Goal: Task Accomplishment & Management: Use online tool/utility

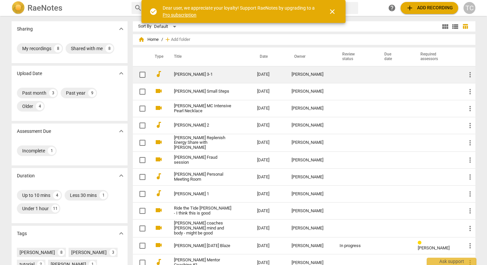
click at [177, 71] on td "[PERSON_NAME] 3-1" at bounding box center [209, 74] width 86 height 17
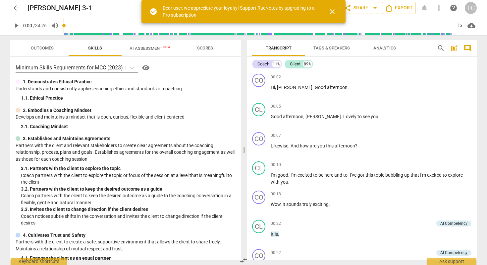
click at [158, 46] on span "AI Assessment New" at bounding box center [150, 48] width 41 height 5
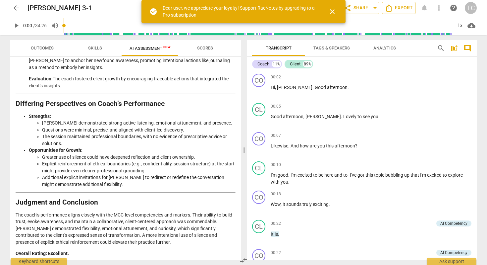
scroll to position [966, 0]
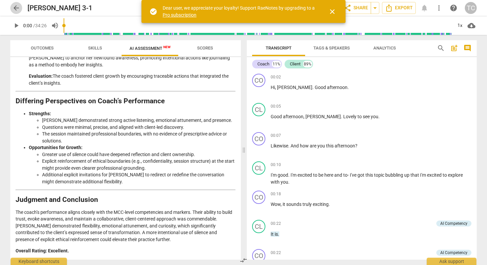
click at [17, 7] on span "arrow_back" at bounding box center [16, 8] width 8 height 8
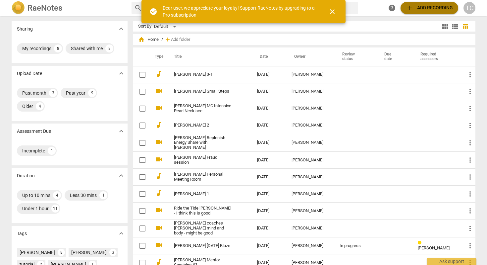
click at [415, 5] on span "add Add recording" at bounding box center [429, 8] width 47 height 8
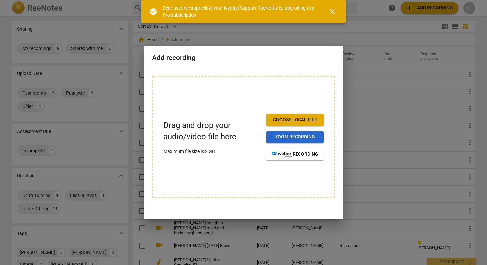
click at [292, 136] on span "Zoom recording" at bounding box center [295, 137] width 47 height 7
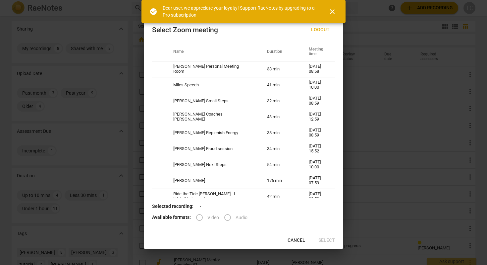
click at [197, 217] on label "Video" at bounding box center [206, 217] width 28 height 16
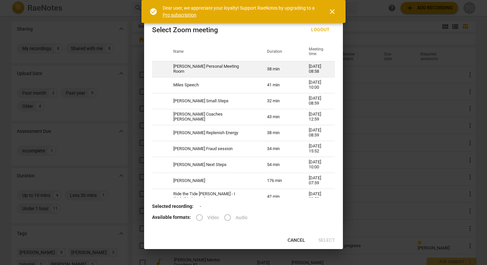
click at [167, 66] on td "[PERSON_NAME] Personal Meeting Room" at bounding box center [212, 69] width 94 height 16
radio input "true"
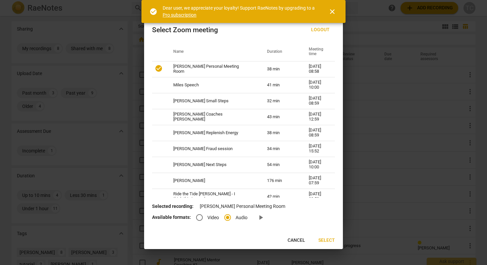
click at [199, 214] on input "Video" at bounding box center [200, 217] width 16 height 16
radio input "true"
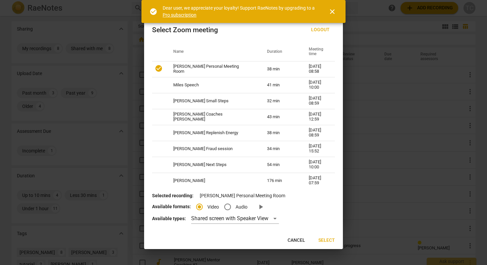
click at [332, 239] on span "Select" at bounding box center [327, 240] width 17 height 7
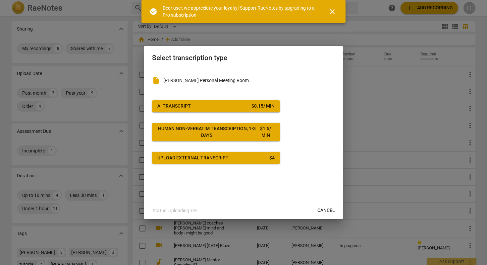
click at [240, 102] on button "AI Transcript $ 0.15 / min" at bounding box center [216, 106] width 128 height 12
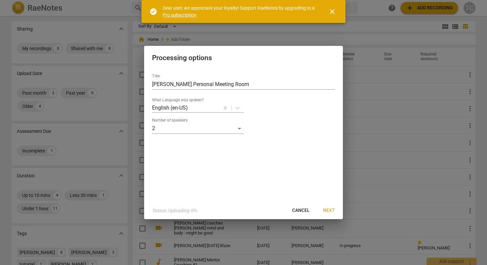
click at [331, 208] on span "Next" at bounding box center [329, 210] width 12 height 7
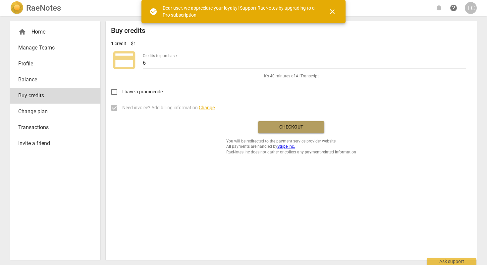
click at [303, 124] on span "Checkout" at bounding box center [292, 127] width 56 height 7
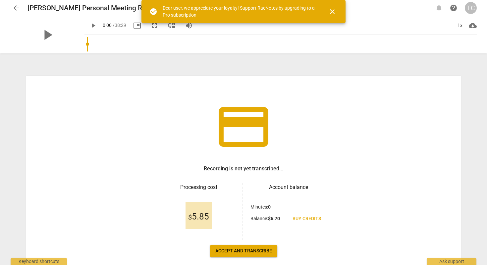
click at [232, 249] on span "Accept and transcribe" at bounding box center [243, 250] width 57 height 7
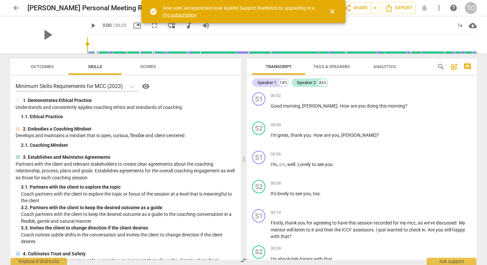
click at [336, 10] on span "close" at bounding box center [332, 12] width 8 height 8
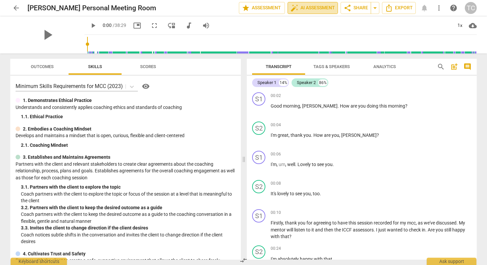
click at [306, 8] on span "auto_fix_high AI Assessment" at bounding box center [313, 8] width 44 height 8
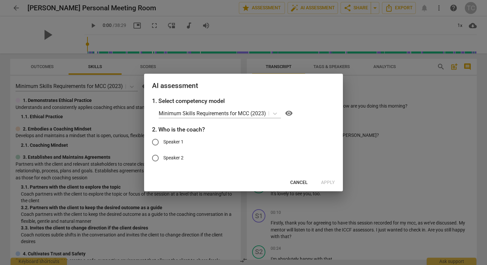
click at [296, 180] on span "Cancel" at bounding box center [299, 182] width 18 height 7
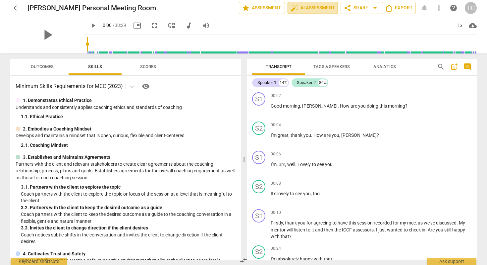
click at [303, 10] on span "auto_fix_high AI Assessment" at bounding box center [313, 8] width 44 height 8
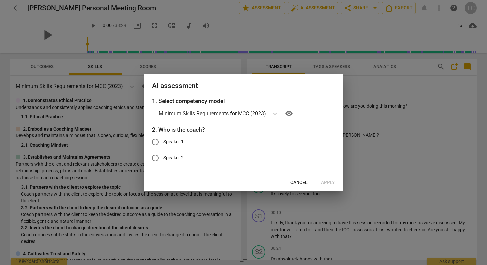
click at [154, 141] on input "Speaker 1" at bounding box center [156, 142] width 16 height 16
radio input "true"
click at [325, 180] on span "Apply" at bounding box center [328, 182] width 14 height 7
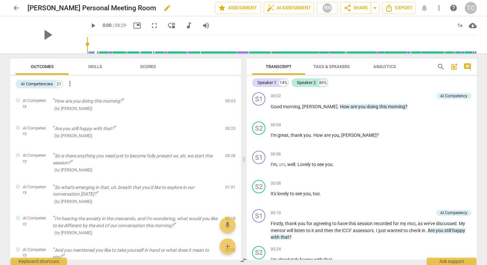
click at [163, 9] on span "edit" at bounding box center [167, 8] width 8 height 8
type input "[PERSON_NAME] coaches [PERSON_NAME] 4 pillars"
click at [189, 7] on span "done" at bounding box center [192, 8] width 8 height 8
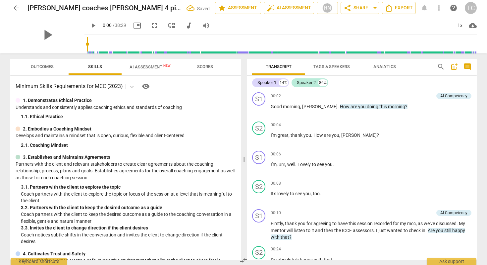
click at [151, 66] on span "AI Assessment New" at bounding box center [150, 66] width 41 height 5
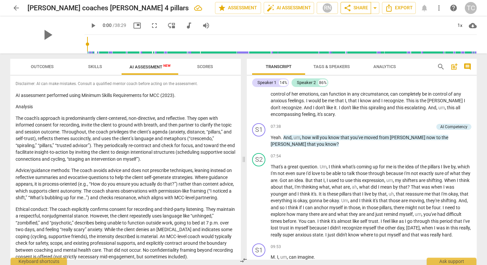
click at [356, 7] on span "share Share" at bounding box center [356, 8] width 25 height 8
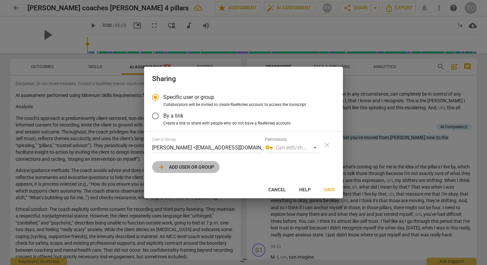
click at [171, 167] on span "add Add user or group" at bounding box center [186, 167] width 56 height 8
radio input "false"
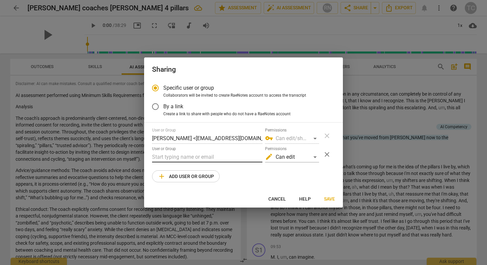
click at [183, 155] on input "text" at bounding box center [207, 156] width 110 height 11
paste input "[EMAIL_ADDRESS][DOMAIN_NAME]"
type input "[EMAIL_ADDRESS][DOMAIN_NAME]"
click at [330, 195] on button "Save" at bounding box center [330, 199] width 22 height 12
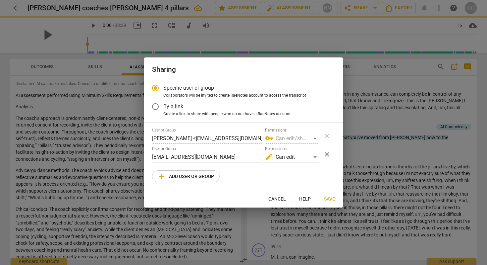
radio input "false"
type input "[PERSON_NAME] <[EMAIL_ADDRESS][DOMAIN_NAME]>"
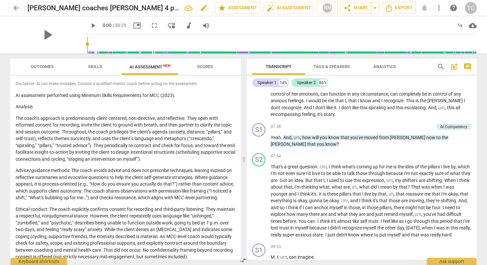
click at [116, 8] on div "[PERSON_NAME] coaches [PERSON_NAME] 4 pillars edit" at bounding box center [119, 8] width 182 height 12
click at [16, 7] on span "arrow_back" at bounding box center [16, 8] width 8 height 8
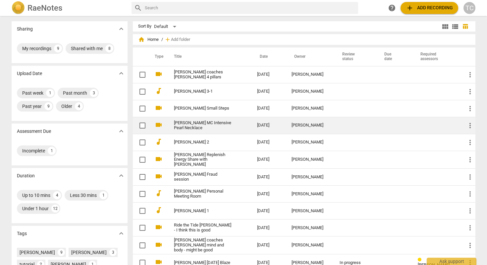
click at [174, 124] on link "[PERSON_NAME] MC Intensive Pearl Necklace" at bounding box center [203, 125] width 59 height 10
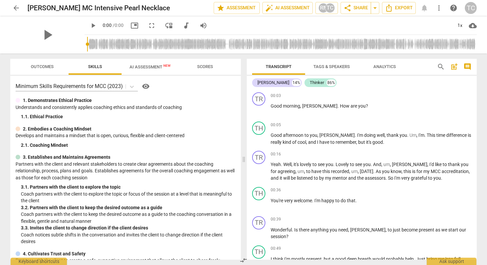
click at [150, 67] on span "AI Assessment New" at bounding box center [150, 66] width 41 height 5
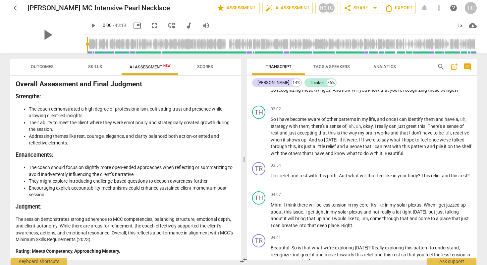
scroll to position [351, 0]
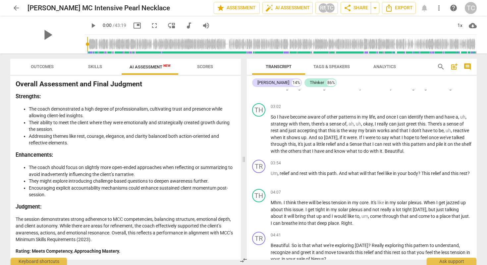
click at [13, 8] on span "arrow_back" at bounding box center [16, 8] width 8 height 8
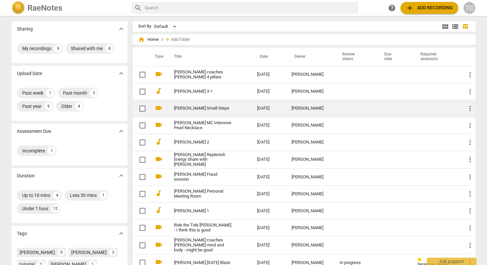
click at [188, 108] on link "[PERSON_NAME] Small Steps" at bounding box center [203, 108] width 59 height 5
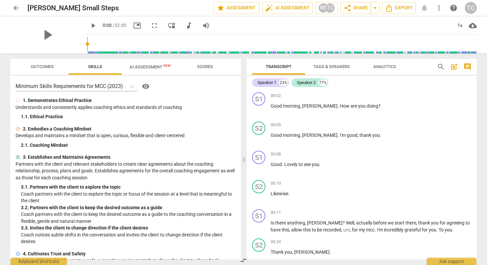
click at [151, 63] on span "AI Assessment New" at bounding box center [150, 67] width 57 height 10
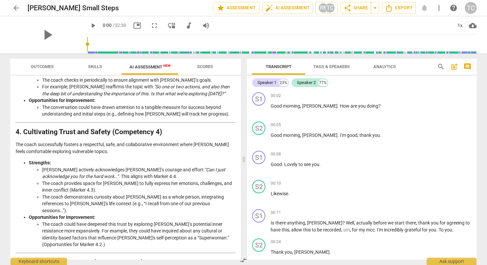
scroll to position [309, 0]
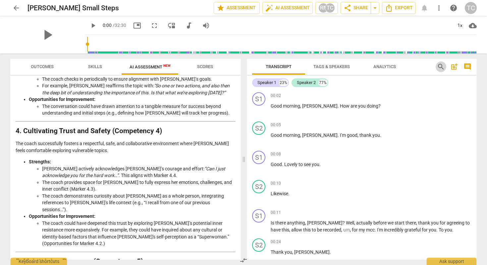
click at [440, 67] on span "search" at bounding box center [441, 67] width 8 height 8
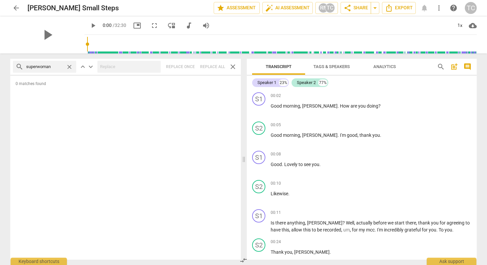
type input "superwoman"
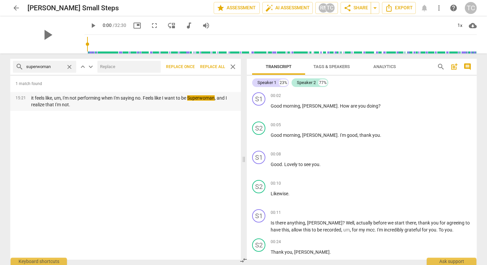
click at [132, 99] on p "it feels like, um, I'm not performing when I'm saying no. Feels like I want to …" at bounding box center [133, 101] width 205 height 14
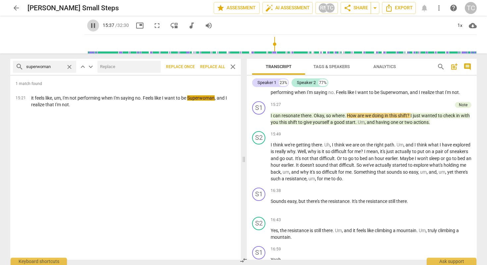
click at [89, 24] on span "pause" at bounding box center [93, 26] width 8 height 8
type input "937"
click at [14, 5] on span "arrow_back" at bounding box center [16, 8] width 8 height 8
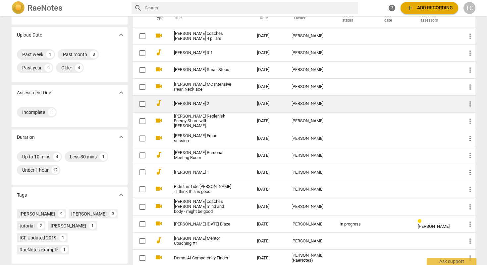
scroll to position [39, 0]
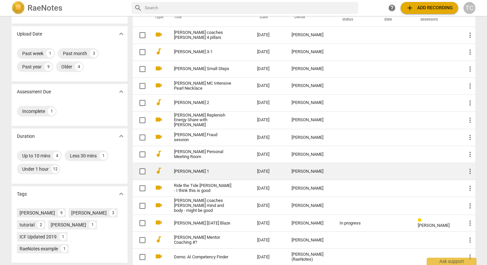
click at [194, 171] on link "[PERSON_NAME] 1" at bounding box center [203, 171] width 59 height 5
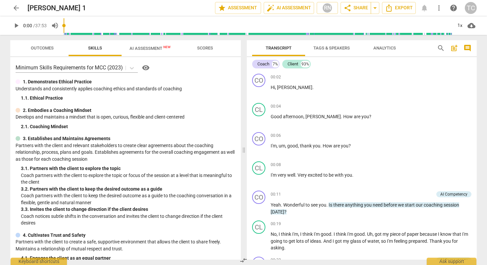
click at [152, 47] on span "AI Assessment New" at bounding box center [150, 48] width 41 height 5
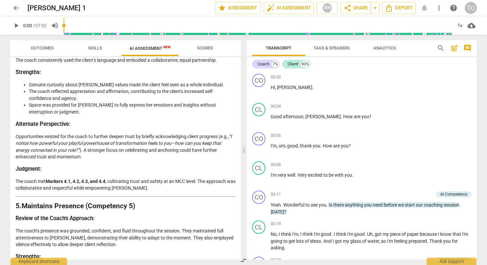
scroll to position [652, 0]
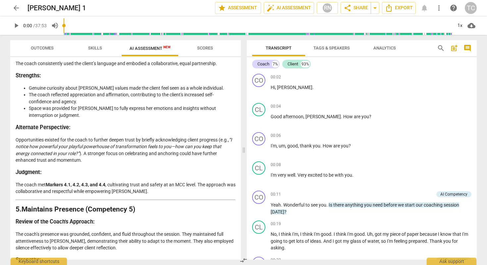
click at [15, 6] on span "arrow_back" at bounding box center [16, 8] width 8 height 8
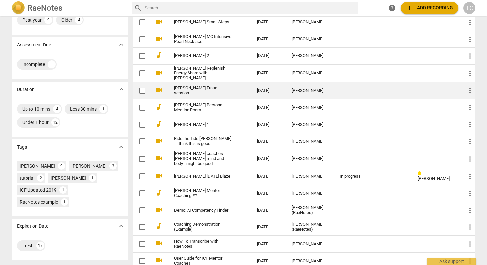
scroll to position [89, 0]
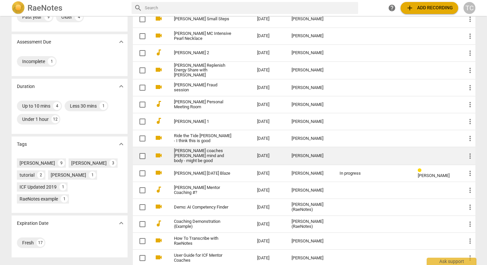
click at [188, 153] on link "[PERSON_NAME] coaches [PERSON_NAME] mind and body - might be good" at bounding box center [203, 155] width 59 height 15
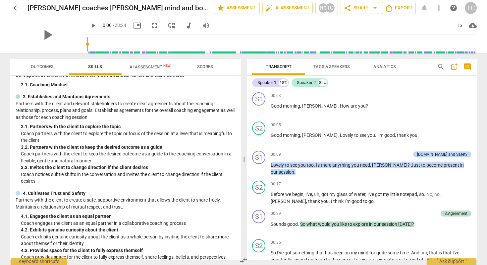
scroll to position [111, 0]
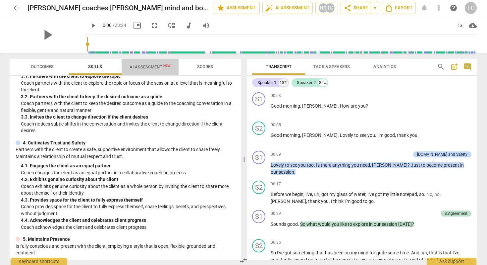
click at [150, 65] on span "AI Assessment New" at bounding box center [150, 66] width 41 height 5
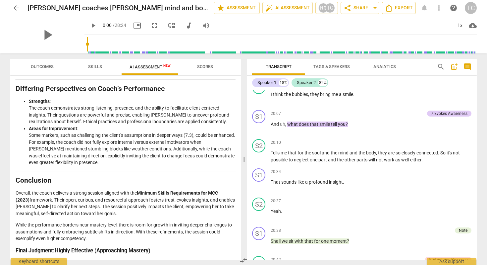
scroll to position [1893, 0]
